Goal: Task Accomplishment & Management: Complete application form

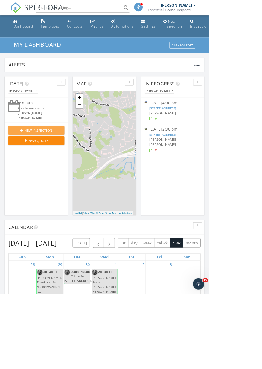
click at [68, 161] on div "New Inspection" at bounding box center [45, 163] width 61 height 6
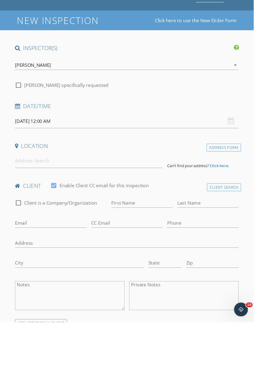
click at [101, 161] on input "[DATE] 12:00 AM" at bounding box center [131, 161] width 231 height 15
click at [136, 200] on input at bounding box center [92, 202] width 153 height 15
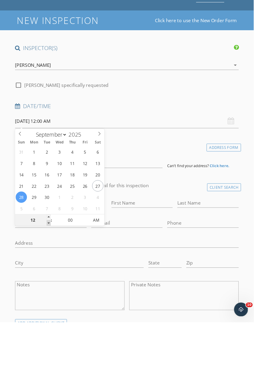
click at [51, 265] on span at bounding box center [50, 266] width 4 height 6
type input "11"
type input "[DATE] 11:00 PM"
click at [49, 266] on span at bounding box center [50, 266] width 4 height 6
type input "10"
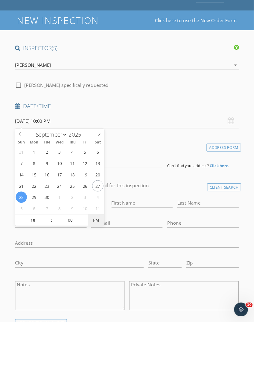
click at [101, 260] on span "PM" at bounding box center [99, 263] width 16 height 12
type input "[DATE] 10:00 AM"
click at [182, 154] on input "[DATE] 10:00 AM" at bounding box center [131, 161] width 231 height 15
click at [138, 158] on input "[DATE] 10:00 AM" at bounding box center [131, 161] width 231 height 15
click at [138, 160] on input "[DATE] 10:00 AM" at bounding box center [131, 161] width 231 height 15
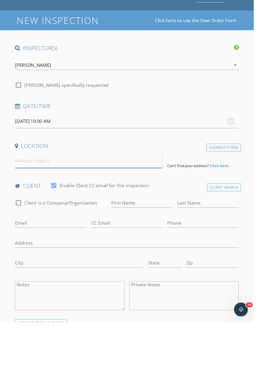
click at [124, 200] on input at bounding box center [92, 202] width 153 height 15
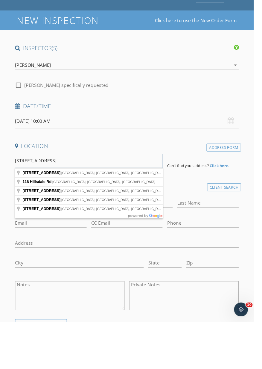
click at [99, 202] on input "[STREET_ADDRESS]" at bounding box center [92, 202] width 153 height 15
type input "[STREET_ADDRESS]"
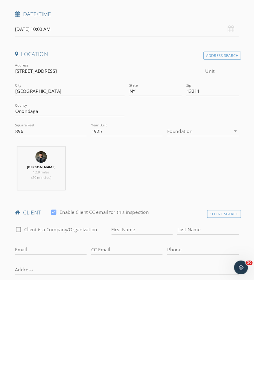
scroll to position [52, 0]
click at [144, 315] on input "First Name" at bounding box center [146, 316] width 63 height 10
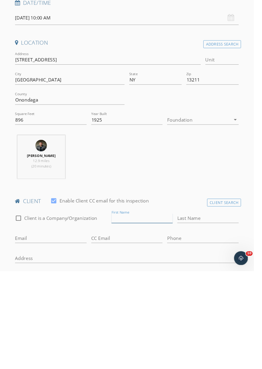
scroll to position [60, 0]
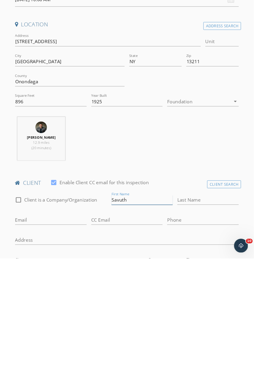
type input "Savuth"
click at [206, 305] on input "Last Name" at bounding box center [214, 308] width 63 height 10
click at [137, 334] on div "CC Email" at bounding box center [131, 332] width 74 height 16
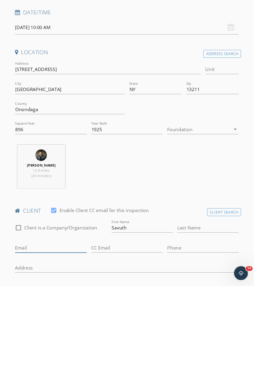
click at [57, 328] on input "Email" at bounding box center [53, 329] width 74 height 10
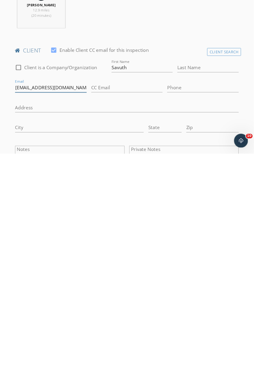
scroll to position [88, 0]
type input "[EMAIL_ADDRESS][DOMAIN_NAME]"
click at [208, 277] on input "Last Name" at bounding box center [214, 280] width 63 height 10
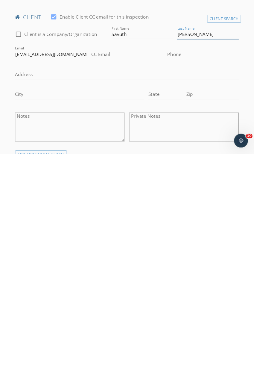
scroll to position [132, 0]
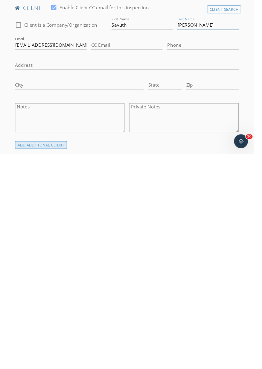
type input "[PERSON_NAME]"
click at [64, 361] on div "ADD ADDITIONAL client" at bounding box center [43, 360] width 54 height 8
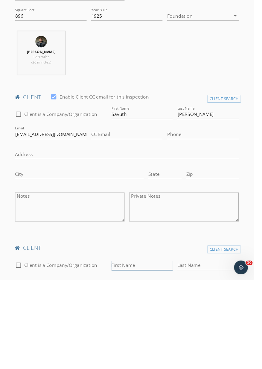
click at [148, 352] on input "First Name" at bounding box center [146, 353] width 63 height 10
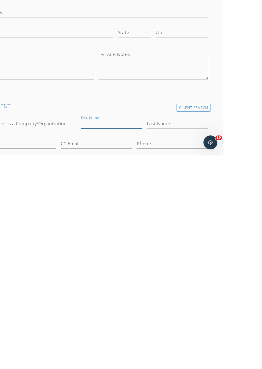
scroll to position [192, 0]
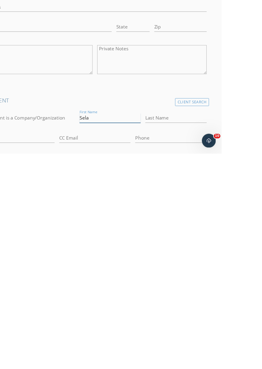
type input "Sela"
click at [204, 331] on input "Last Name" at bounding box center [214, 332] width 63 height 10
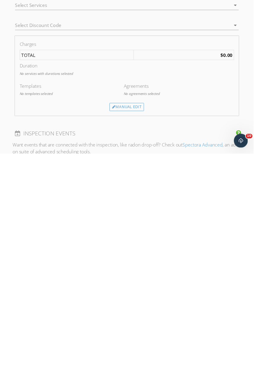
scroll to position [465, 0]
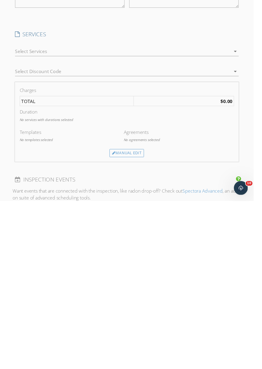
type input "[PERSON_NAME]"
click at [246, 216] on icon "arrow_drop_down" at bounding box center [242, 214] width 7 height 7
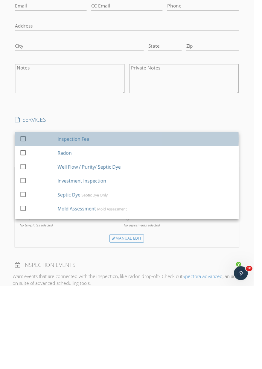
click at [101, 218] on div "Inspection Fee" at bounding box center [151, 217] width 182 height 12
checkbox input "false"
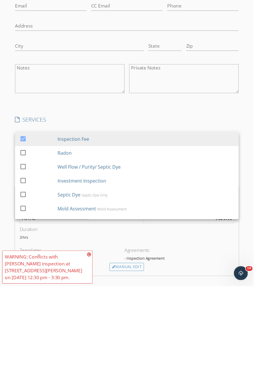
click at [92, 338] on icon at bounding box center [92, 336] width 4 height 5
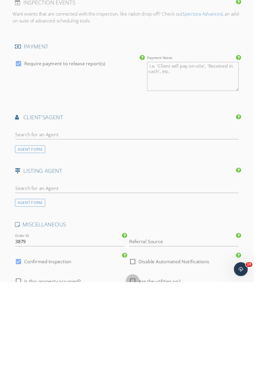
scroll to position [763, 0]
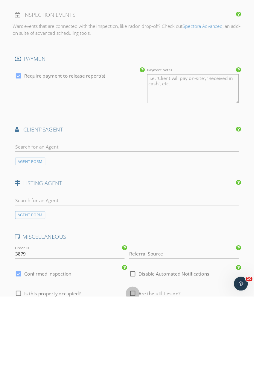
click at [137, 368] on div at bounding box center [137, 366] width 10 height 10
checkbox input "true"
click at [95, 213] on input "text" at bounding box center [131, 214] width 231 height 10
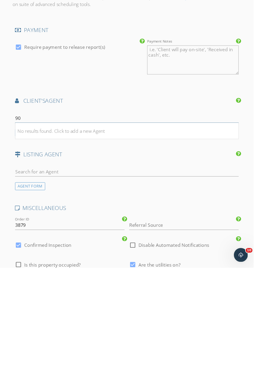
type input "9"
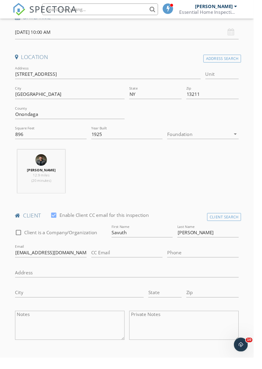
scroll to position [122, 0]
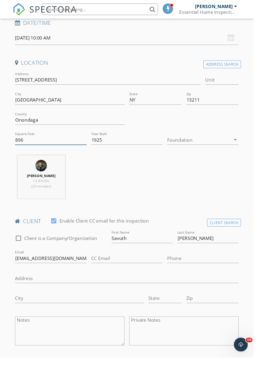
click at [60, 143] on input "896" at bounding box center [53, 144] width 74 height 10
type input "8"
type input "1462"
click at [226, 147] on div at bounding box center [206, 144] width 66 height 10
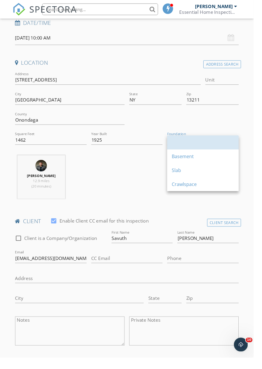
click at [231, 143] on div at bounding box center [209, 147] width 64 height 14
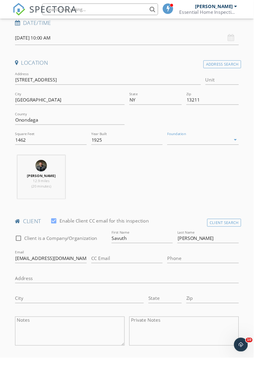
click at [201, 163] on div "[PERSON_NAME] 12.9 miles (20 minutes)" at bounding box center [131, 185] width 236 height 50
click at [232, 141] on div at bounding box center [206, 144] width 66 height 10
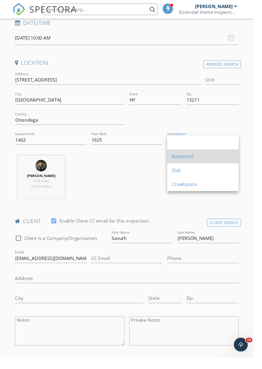
click at [195, 159] on div "Basement" at bounding box center [209, 161] width 64 height 7
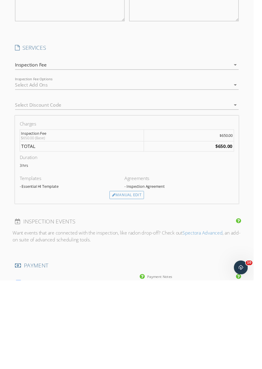
scroll to position [537, 0]
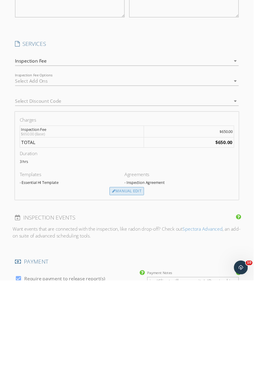
click at [139, 277] on div "Manual Edit" at bounding box center [131, 277] width 36 height 8
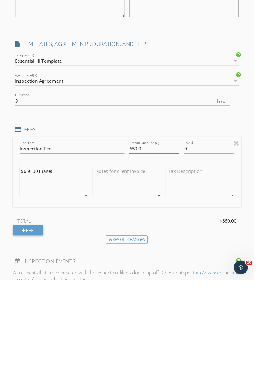
click at [142, 236] on input "650.0" at bounding box center [159, 233] width 52 height 10
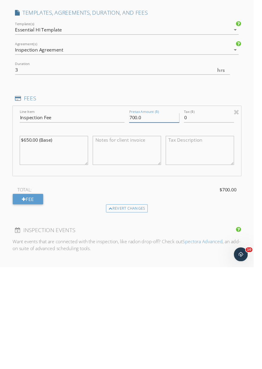
type input "700.0"
click at [142, 253] on textarea at bounding box center [131, 248] width 71 height 30
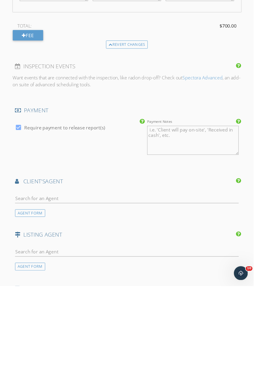
scroll to position [744, 0]
type textarea "$50 discount applied if paid in cash (greenbacks only 💸)"
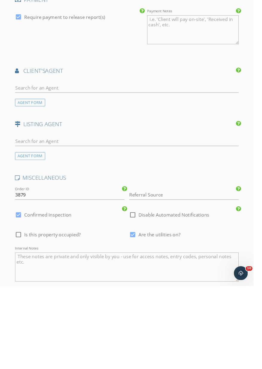
scroll to position [931, 0]
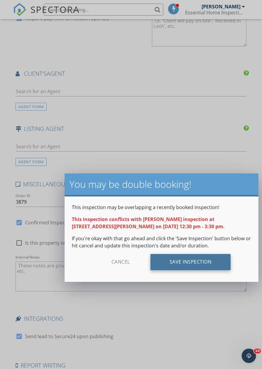
click at [204, 257] on div "Save Inspection" at bounding box center [191, 262] width 80 height 16
